Goal: Task Accomplishment & Management: Complete application form

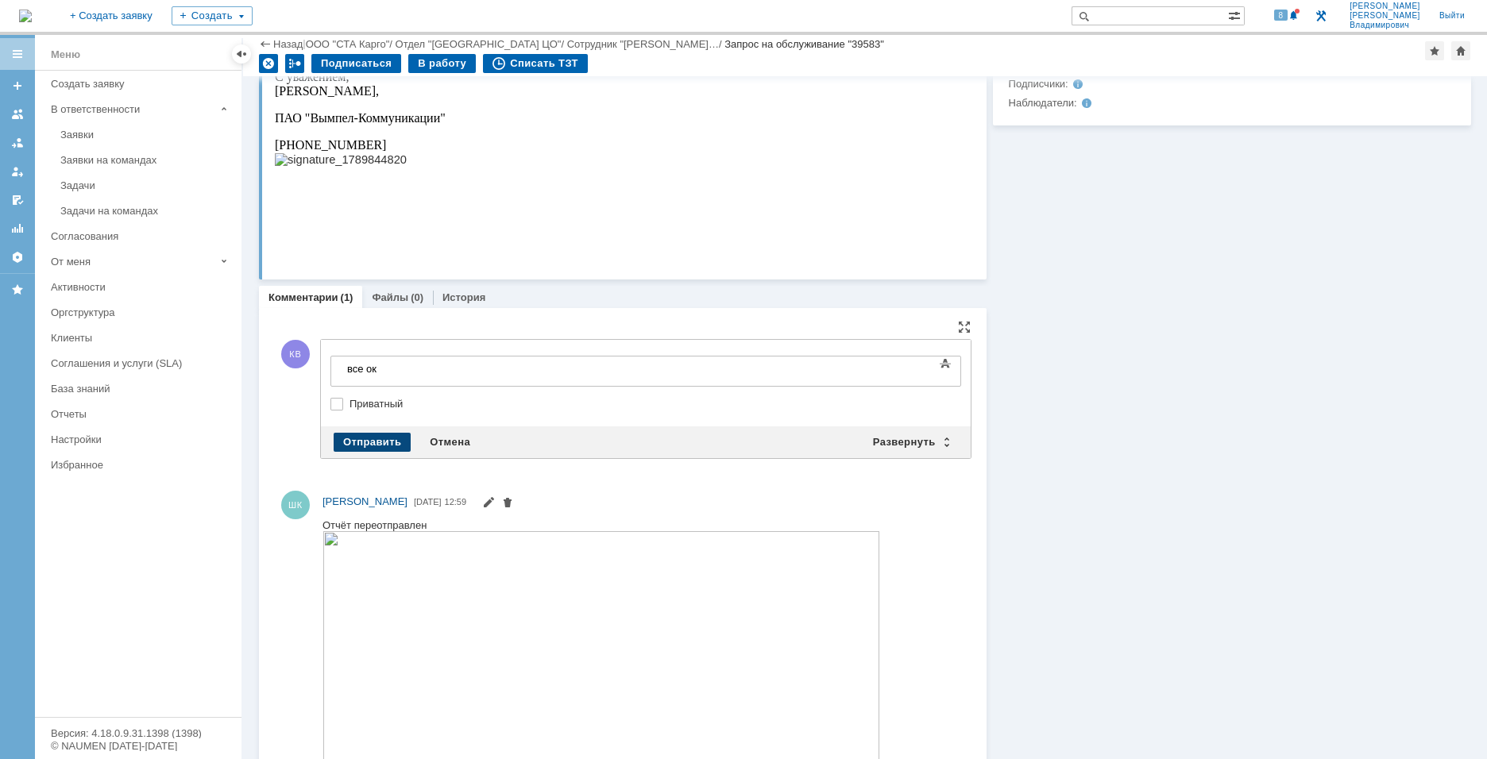
click at [377, 440] on div "Отправить" at bounding box center [372, 442] width 77 height 19
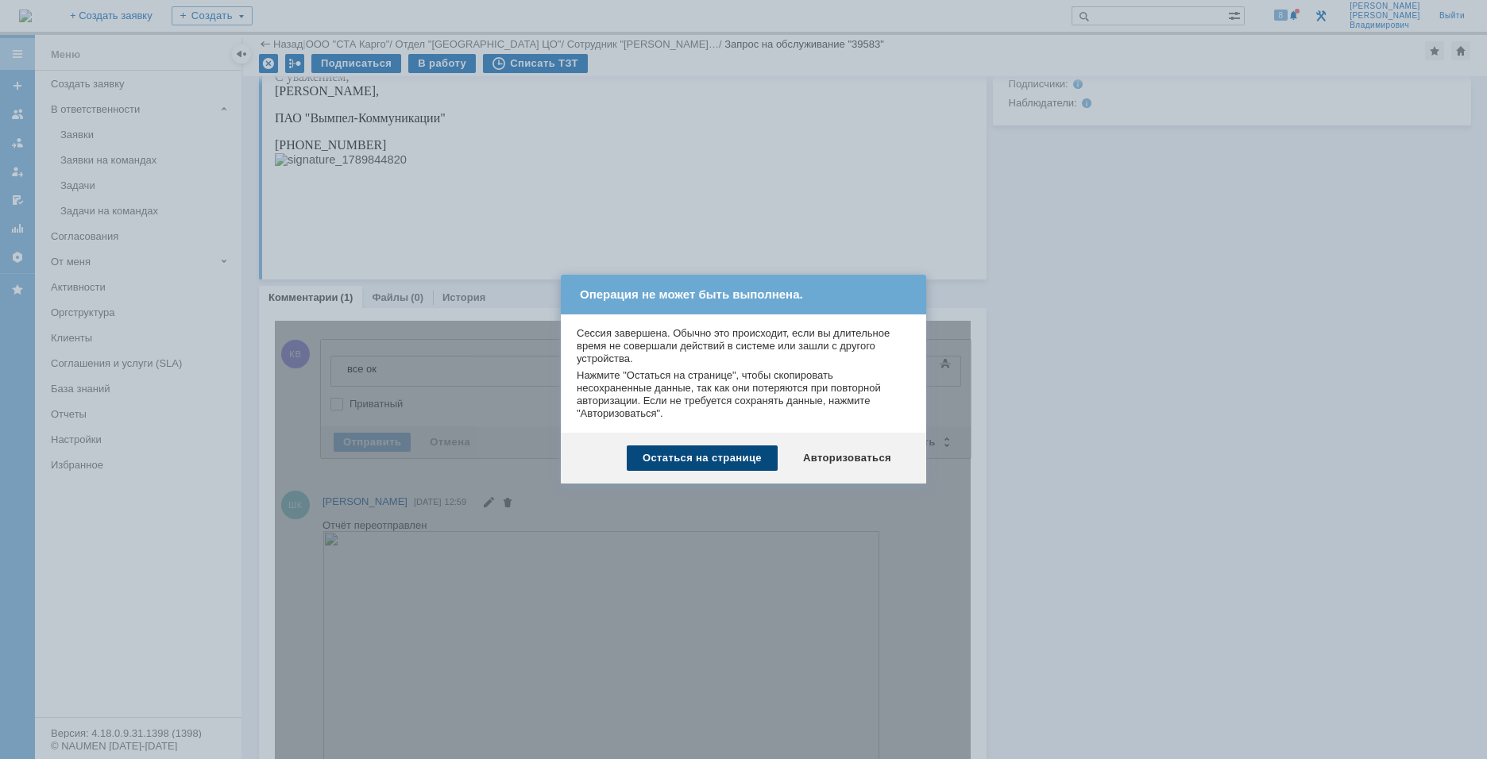
click at [703, 460] on div "Остаться на странице" at bounding box center [702, 458] width 151 height 25
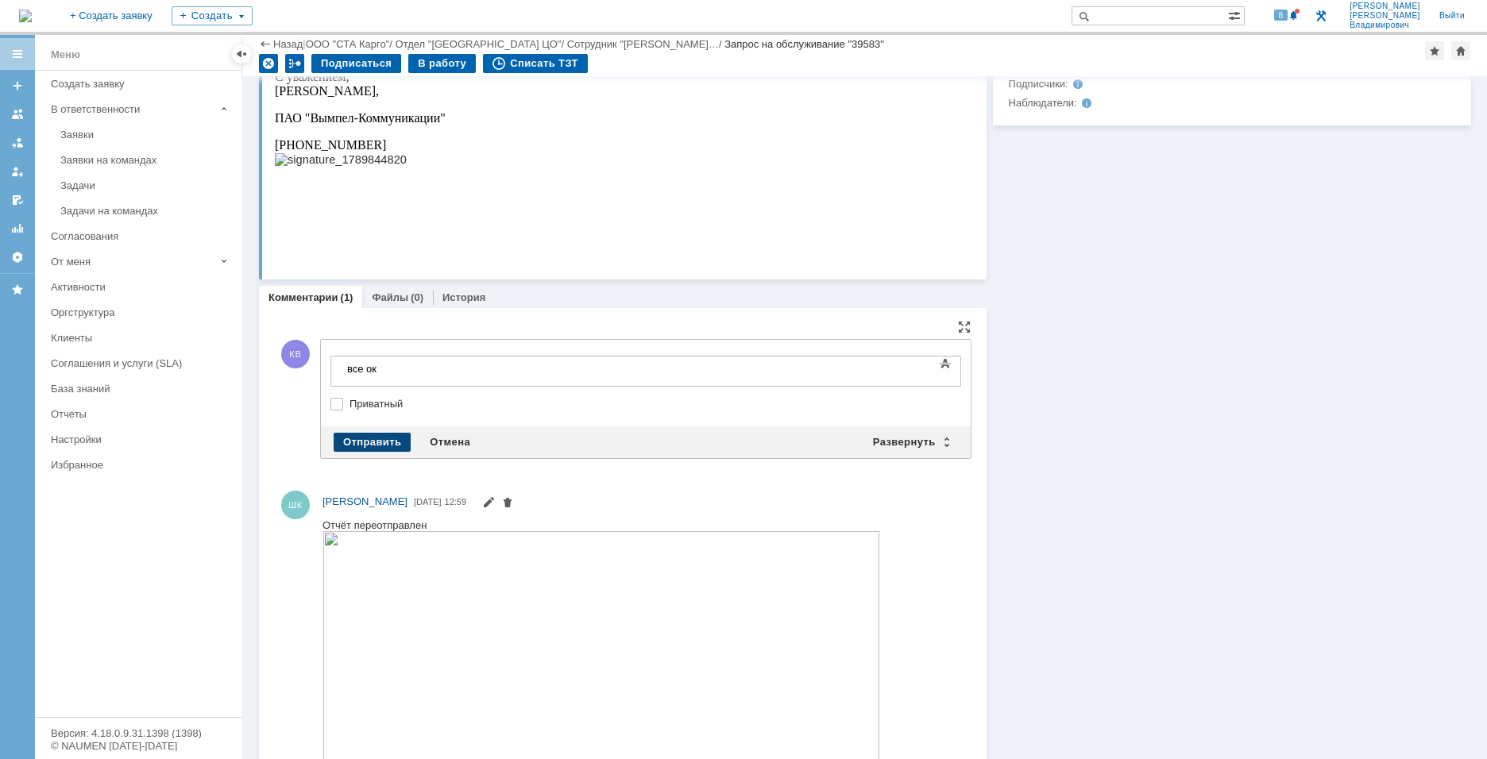
click at [394, 440] on div "Отправить" at bounding box center [372, 442] width 77 height 19
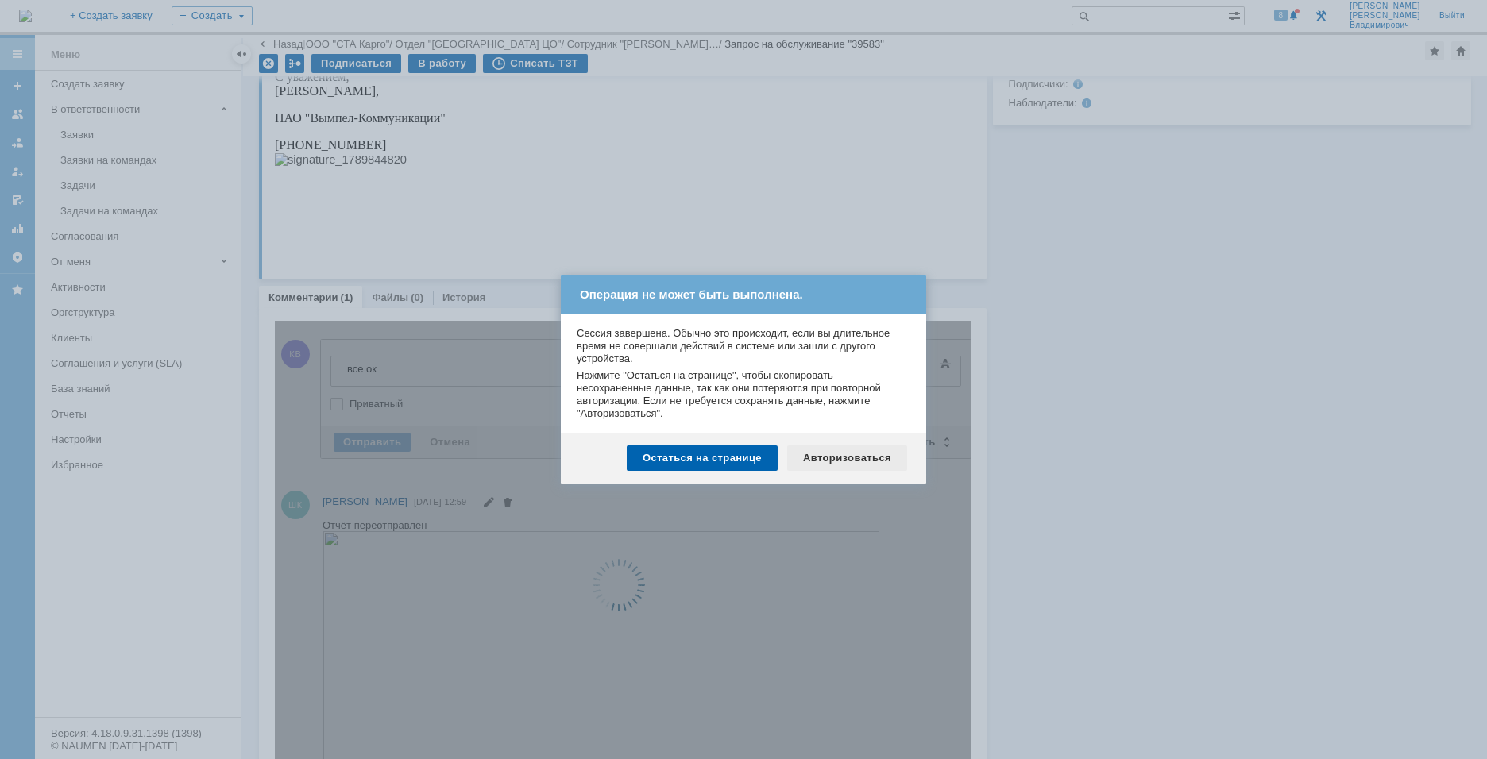
click at [820, 464] on div "Авторизоваться" at bounding box center [847, 458] width 120 height 25
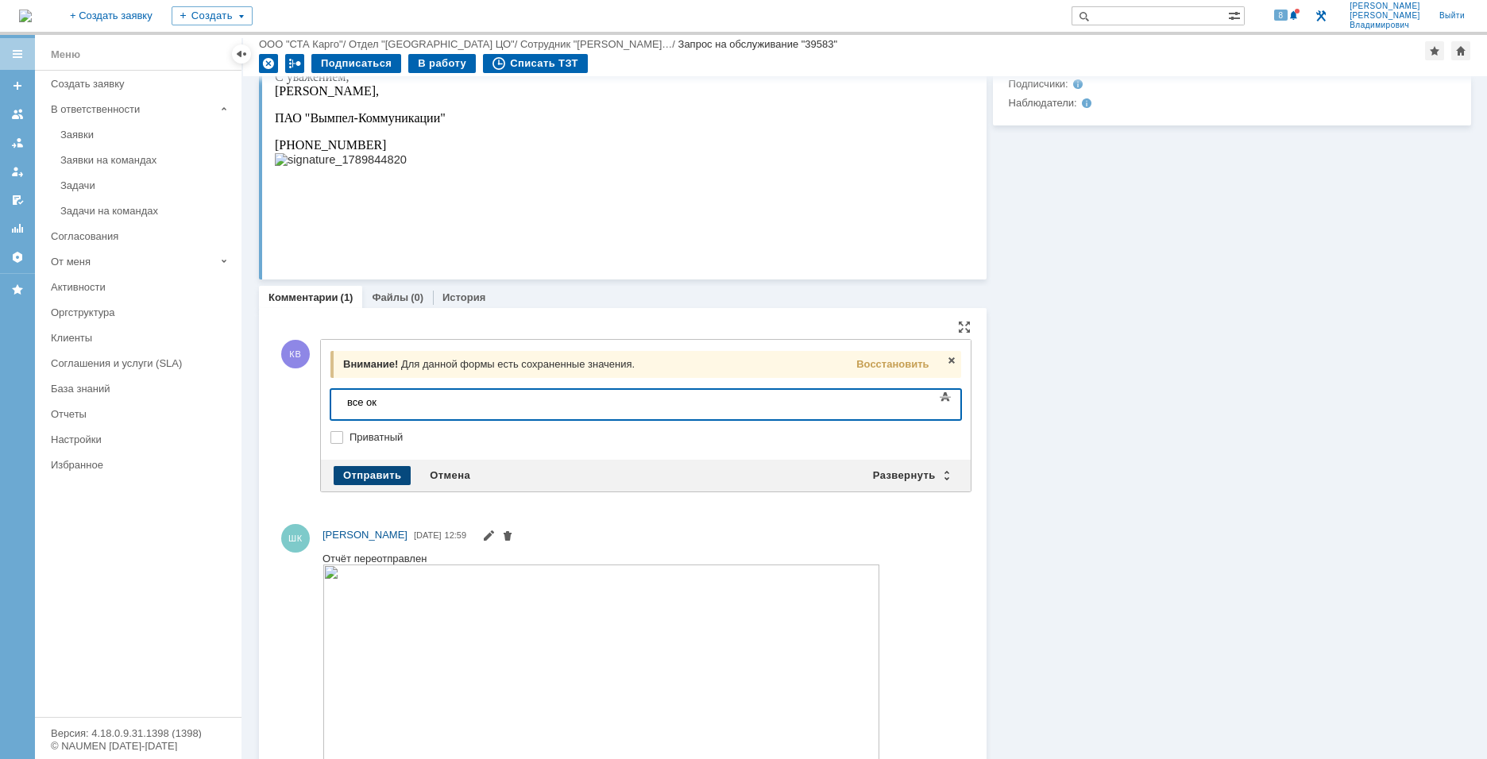
click at [362, 471] on div "Отправить" at bounding box center [372, 475] width 77 height 19
